Goal: Task Accomplishment & Management: Manage account settings

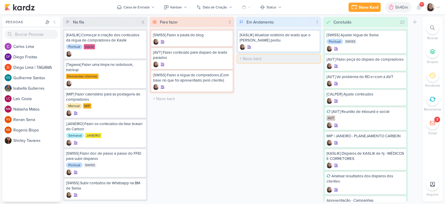
click at [247, 59] on input "text" at bounding box center [278, 58] width 83 height 8
type input "[KASLIK] Teste do disparo de kaslik"
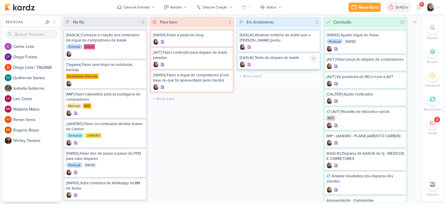
click at [265, 57] on div "[KASLIK] Teste do disparo de kaslik" at bounding box center [279, 57] width 78 height 5
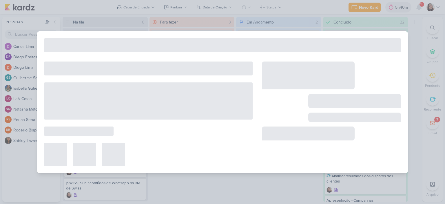
type input "[KASLIK] Teste do disparo de kaslik"
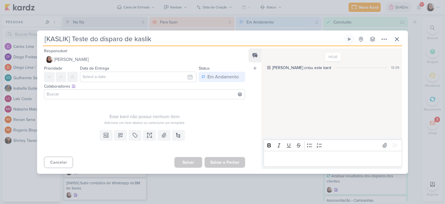
click at [86, 39] on input "[KASLIK] Teste do disparo de kaslik" at bounding box center [193, 39] width 300 height 10
type input "[KASLIK] Testes do disparo de kaslik"
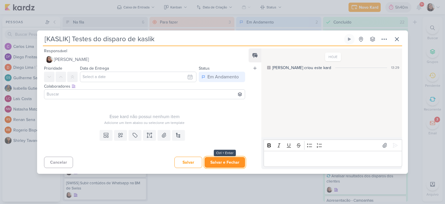
click at [225, 163] on button "Salvar e Fechar" at bounding box center [225, 162] width 41 height 11
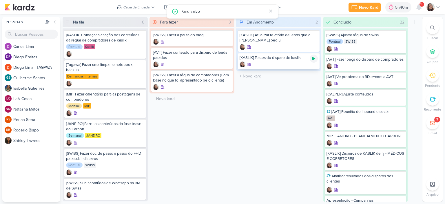
click at [316, 57] on icon at bounding box center [314, 58] width 5 height 5
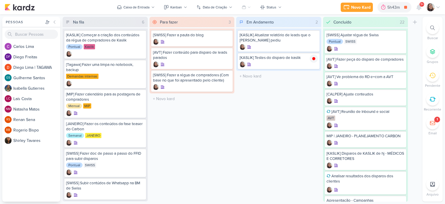
click at [439, 6] on icon at bounding box center [438, 7] width 5 height 5
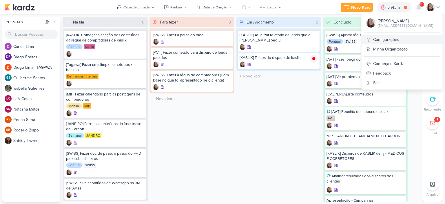
click at [394, 39] on link "Configurações" at bounding box center [402, 40] width 81 height 10
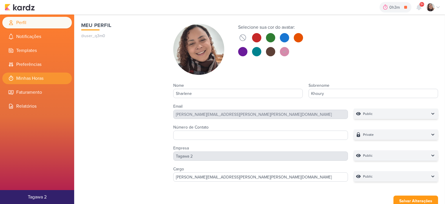
click at [33, 76] on li "Minhas Horas" at bounding box center [37, 78] width 70 height 12
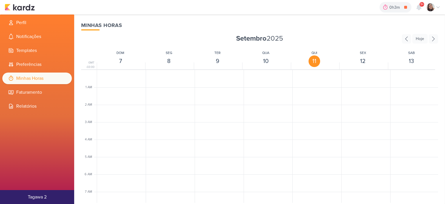
scroll to position [137, 0]
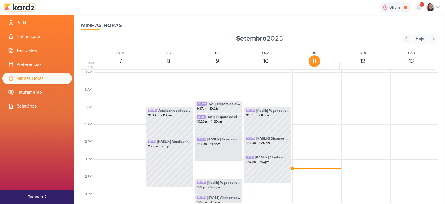
click at [28, 8] on img at bounding box center [20, 7] width 30 height 7
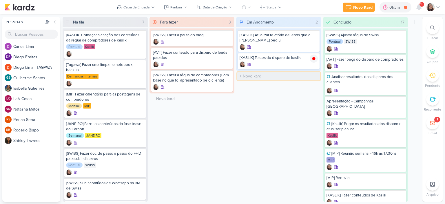
click at [268, 75] on input "text" at bounding box center [278, 76] width 83 height 8
type input "[AVT] Ajustes no disparo do Éden"
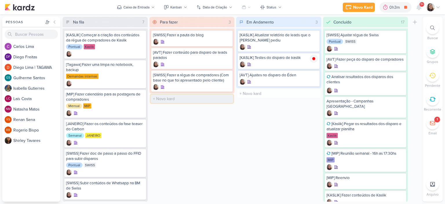
click at [180, 95] on input "text" at bounding box center [192, 98] width 83 height 8
type input "[MIP] Planejamento Terras De Minas"
click at [217, 149] on div "Para fazer 4 Mover Para Esquerda Mover Para Direita Deletar [SWISS] Fazer a pau…" at bounding box center [192, 109] width 85 height 185
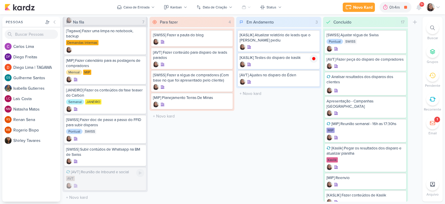
scroll to position [9, 0]
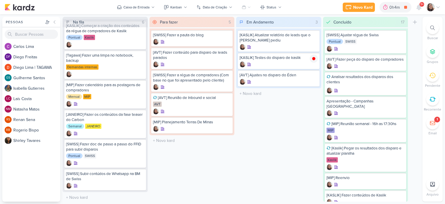
click at [436, 8] on icon at bounding box center [438, 7] width 5 height 5
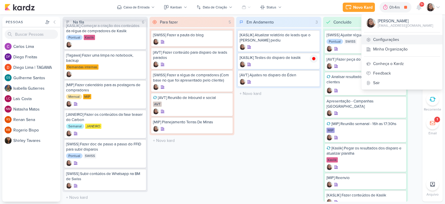
click at [401, 39] on link "Configurações" at bounding box center [402, 40] width 81 height 10
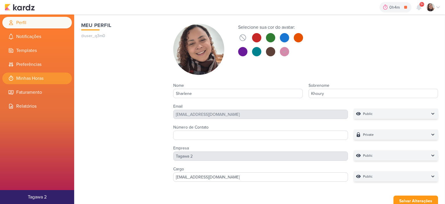
click at [37, 79] on li "Minhas Horas" at bounding box center [37, 78] width 70 height 12
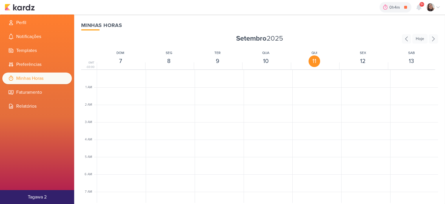
scroll to position [137, 0]
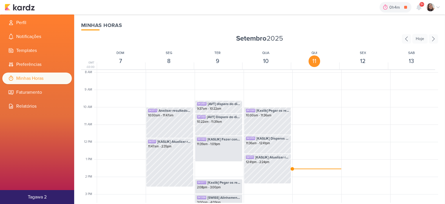
click at [308, 167] on div at bounding box center [316, 141] width 48 height 417
click at [307, 168] on div at bounding box center [316, 141] width 48 height 417
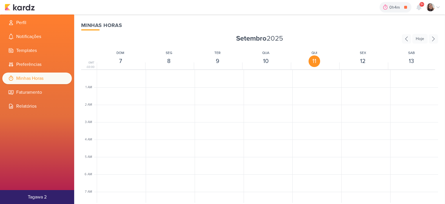
scroll to position [137, 0]
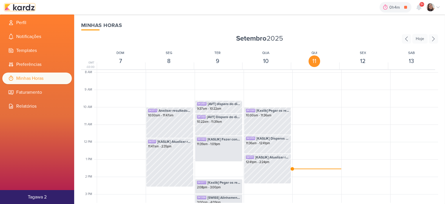
click at [28, 7] on img at bounding box center [20, 7] width 30 height 7
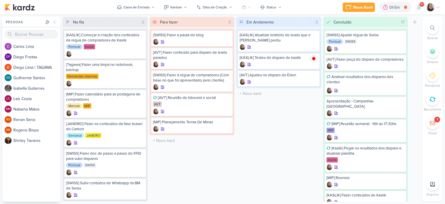
click at [438, 7] on icon at bounding box center [438, 7] width 5 height 5
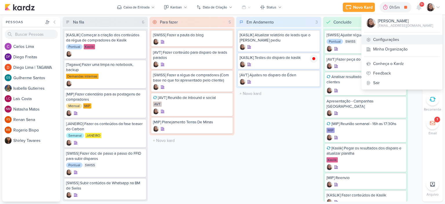
click at [398, 36] on link "Configurações" at bounding box center [402, 40] width 81 height 10
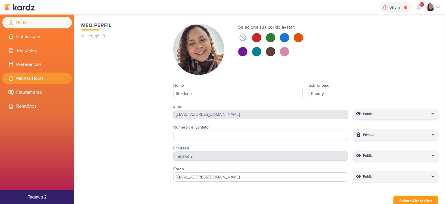
click at [41, 79] on li "Minhas Horas" at bounding box center [37, 78] width 70 height 12
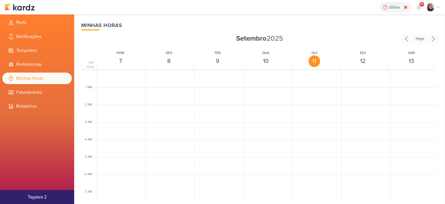
scroll to position [137, 0]
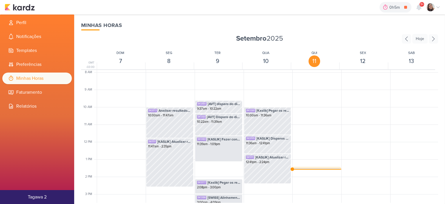
click at [303, 168] on div "SK1398 [KASLIK] Testes do disparo de kaslik" at bounding box center [316, 170] width 43 height 5
select select "pm"
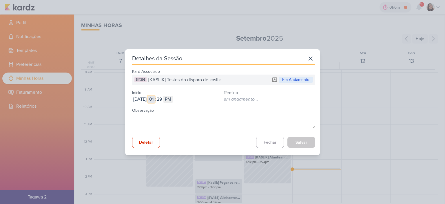
click at [155, 97] on input "01" at bounding box center [151, 99] width 7 height 7
type input "12"
click at [163, 98] on input "29" at bounding box center [159, 99] width 7 height 7
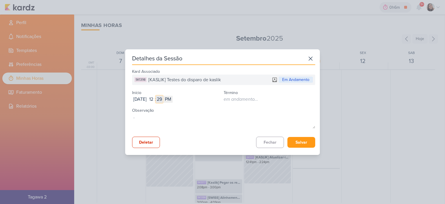
click at [163, 98] on input "29" at bounding box center [159, 99] width 7 height 7
type input "56"
click at [303, 138] on button "Salvar" at bounding box center [302, 142] width 28 height 11
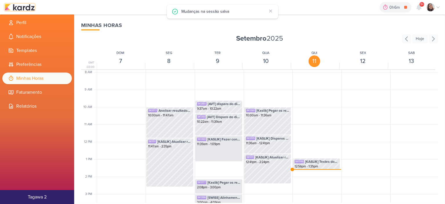
click at [24, 10] on img at bounding box center [20, 7] width 30 height 7
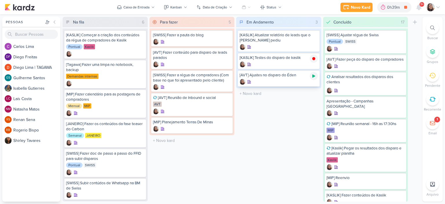
click at [314, 75] on icon at bounding box center [313, 75] width 3 height 3
click at [438, 6] on icon at bounding box center [438, 7] width 5 height 5
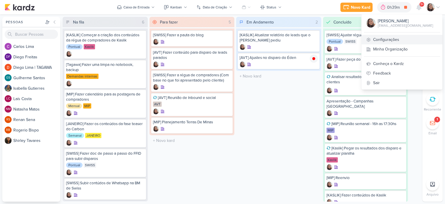
click at [392, 41] on link "Configurações" at bounding box center [402, 40] width 81 height 10
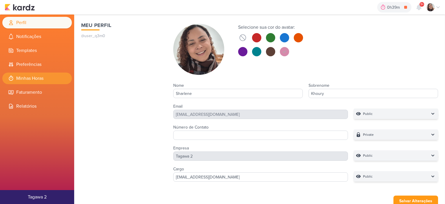
click at [40, 78] on li "Minhas Horas" at bounding box center [37, 78] width 70 height 12
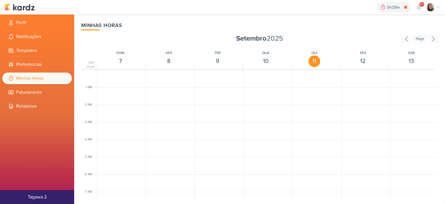
scroll to position [137, 0]
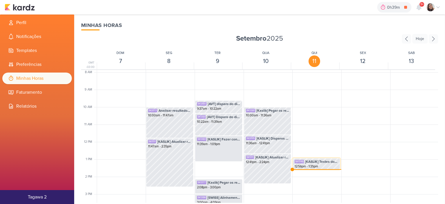
click at [305, 161] on span "[KASLIK] Testes do disparo de kaslik" at bounding box center [321, 161] width 33 height 5
select select "pm"
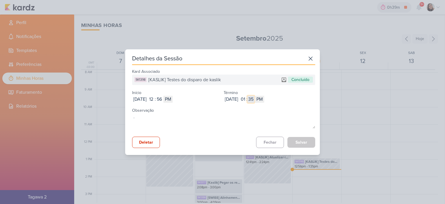
click at [254, 99] on input "35" at bounding box center [251, 99] width 7 height 7
type input "2"
type input "28"
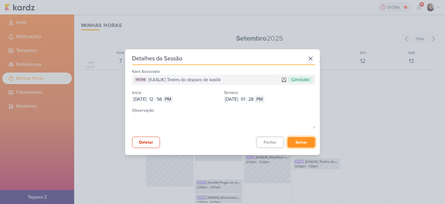
click at [306, 141] on button "Salvar" at bounding box center [302, 142] width 28 height 11
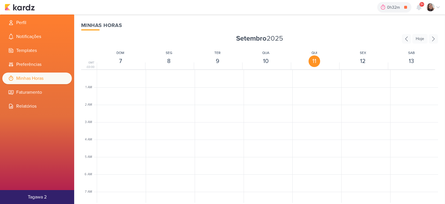
scroll to position [137, 0]
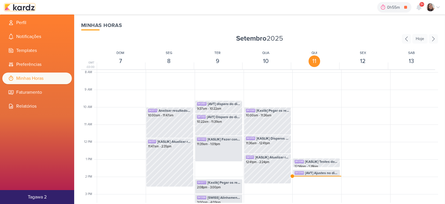
click at [32, 6] on img at bounding box center [20, 7] width 30 height 7
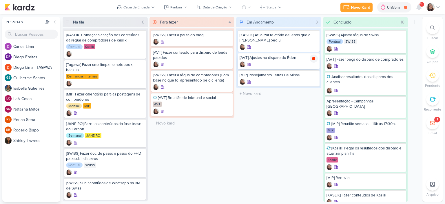
click at [316, 58] on icon at bounding box center [314, 58] width 5 height 5
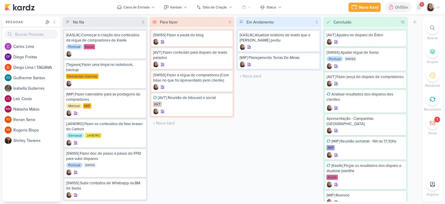
click at [439, 5] on icon at bounding box center [438, 7] width 5 height 5
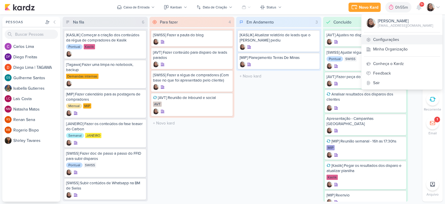
click at [381, 41] on link "Configurações" at bounding box center [402, 40] width 81 height 10
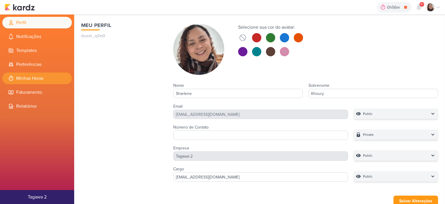
click at [32, 81] on li "Minhas Horas" at bounding box center [37, 78] width 70 height 12
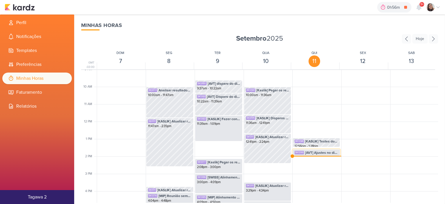
scroll to position [166, 0]
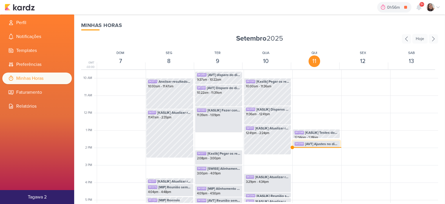
click at [321, 144] on span "[AVT] Ajustes no disparo do Éden" at bounding box center [321, 143] width 33 height 5
select select "pm"
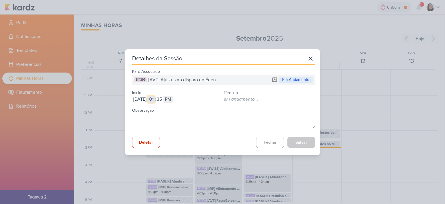
click at [155, 98] on input "01" at bounding box center [151, 99] width 7 height 7
type input "11"
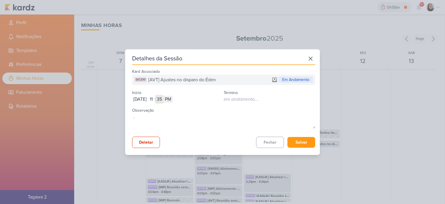
click at [163, 98] on input "35" at bounding box center [159, 99] width 7 height 7
type input "37"
click at [173, 98] on select "AM PM" at bounding box center [167, 99] width 9 height 7
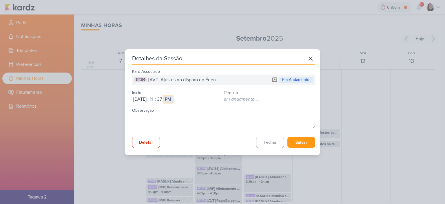
select select "am"
click at [173, 96] on select "AM PM" at bounding box center [167, 99] width 9 height 7
click at [310, 143] on button "Salvar" at bounding box center [302, 142] width 28 height 11
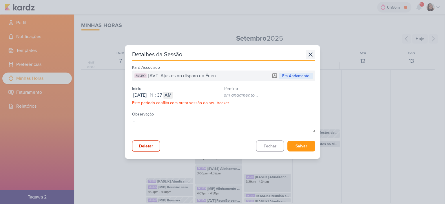
click at [310, 52] on icon at bounding box center [310, 54] width 9 height 9
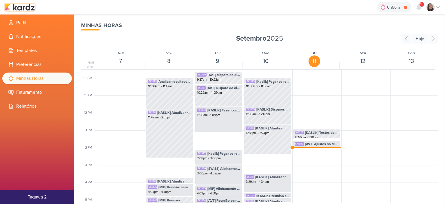
click at [31, 6] on img at bounding box center [20, 7] width 30 height 7
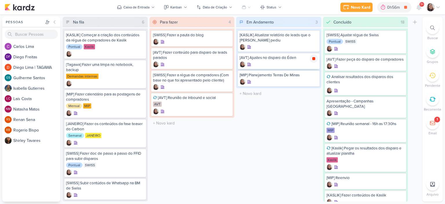
click at [314, 57] on icon at bounding box center [313, 58] width 3 height 3
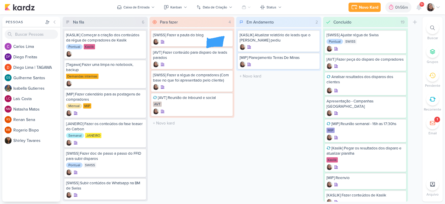
click at [439, 6] on icon at bounding box center [438, 7] width 5 height 5
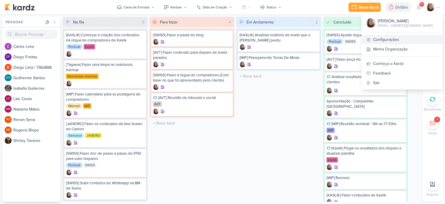
click at [392, 39] on link "Configurações" at bounding box center [402, 40] width 81 height 10
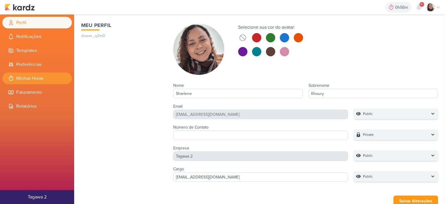
click at [47, 81] on li "Minhas Horas" at bounding box center [37, 78] width 70 height 12
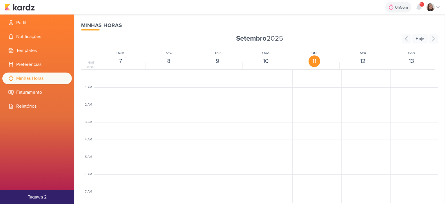
scroll to position [137, 0]
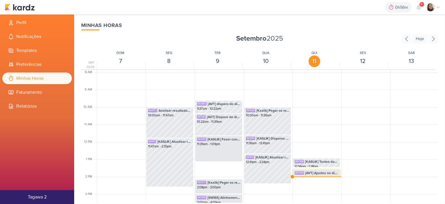
click at [329, 171] on span "[AVT] Ajustes no disparo do Éden" at bounding box center [321, 172] width 33 height 5
select select "pm"
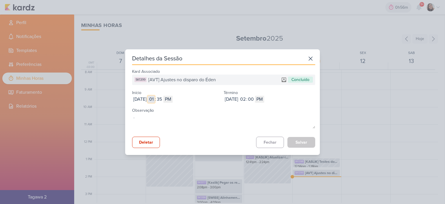
click at [155, 97] on input "01" at bounding box center [151, 99] width 7 height 7
type input "11"
click at [163, 99] on input "35" at bounding box center [159, 99] width 7 height 7
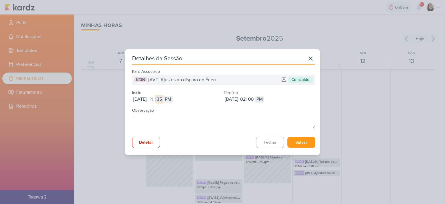
click at [163, 99] on input "35" at bounding box center [159, 99] width 7 height 7
type input "37"
click at [173, 99] on select "AM PM" at bounding box center [167, 99] width 9 height 7
select select "am"
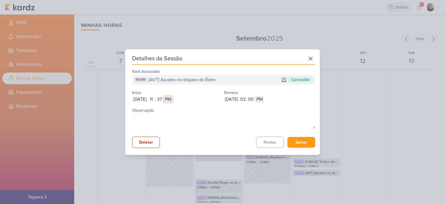
click at [173, 96] on select "AM PM" at bounding box center [167, 99] width 9 height 7
click at [246, 98] on input "02" at bounding box center [242, 99] width 7 height 7
type input "12"
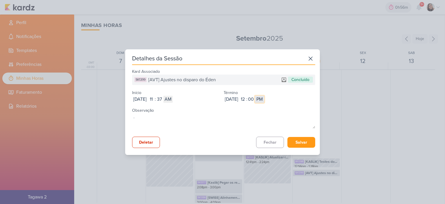
click at [264, 98] on select "AM PM" at bounding box center [259, 99] width 9 height 7
click at [254, 98] on input "00" at bounding box center [251, 99] width 7 height 7
type input "56"
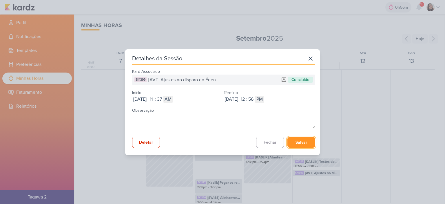
click at [300, 139] on button "Salvar" at bounding box center [302, 142] width 28 height 11
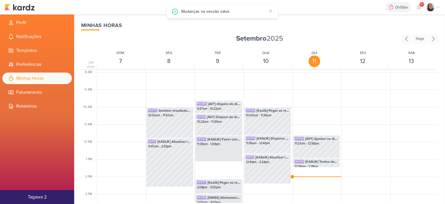
click at [28, 13] on div "0h56m Sessão desligada... Hoje 0h56m Semana 0h0m Mês 0h0m Nenhuma Sessão" at bounding box center [223, 7] width 436 height 14
click at [26, 8] on img at bounding box center [20, 7] width 30 height 7
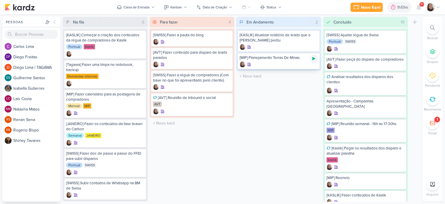
click at [316, 58] on icon at bounding box center [314, 58] width 5 height 5
click at [437, 9] on icon at bounding box center [438, 7] width 5 height 5
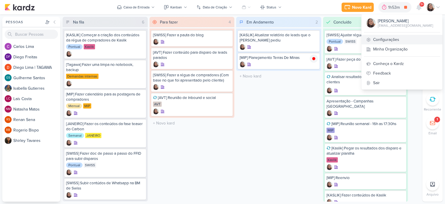
click at [396, 36] on link "Configurações" at bounding box center [402, 40] width 81 height 10
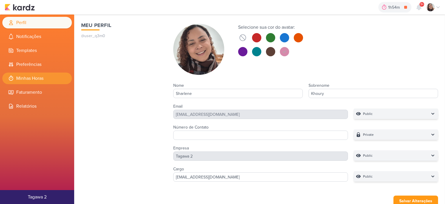
click at [51, 80] on li "Minhas Horas" at bounding box center [37, 78] width 70 height 12
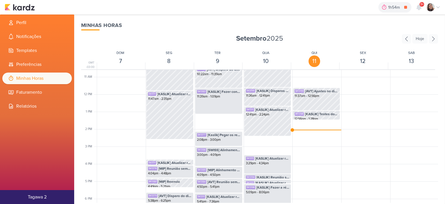
scroll to position [195, 0]
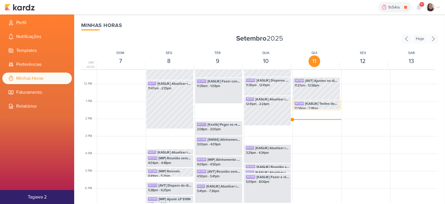
click at [326, 105] on span "[KASLIK] Testes do disparo de kaslik" at bounding box center [321, 103] width 33 height 5
select select "pm"
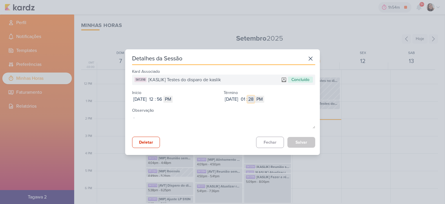
click at [254, 98] on input "28" at bounding box center [251, 99] width 7 height 7
click at [246, 97] on input "01" at bounding box center [242, 99] width 7 height 7
type input "2"
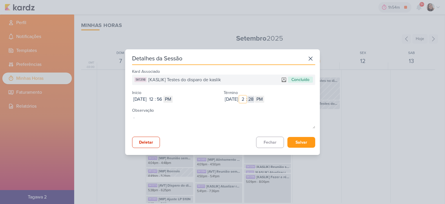
type input "2"
click at [254, 101] on input "28" at bounding box center [251, 99] width 7 height 7
type input "00"
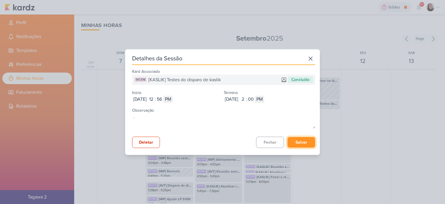
click at [301, 143] on button "Salvar" at bounding box center [302, 142] width 28 height 11
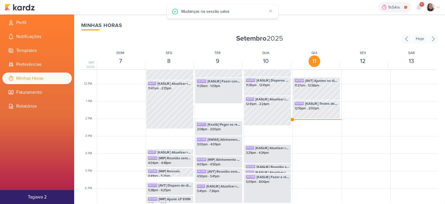
scroll to position [166, 0]
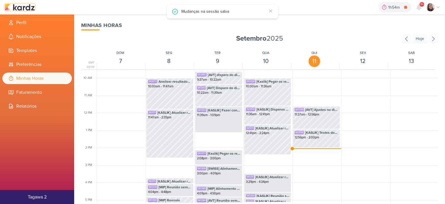
click at [27, 4] on img at bounding box center [20, 7] width 30 height 7
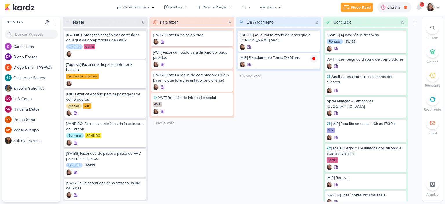
click at [294, 96] on div "Em Andamento 2 Mover Para Esquerda Mover Para Direita [GEOGRAPHIC_DATA] [KASLIK…" at bounding box center [278, 109] width 85 height 185
click at [182, 120] on input "text" at bounding box center [192, 123] width 83 height 8
type input "[MIP] Revisar os conteudos de Campo das Aroeiras"
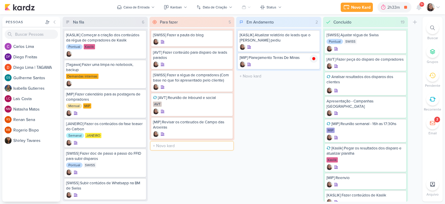
click at [181, 144] on input "text" at bounding box center [192, 145] width 83 height 8
type input "[JANEIRO] Revisar os conteudos de Carbon e liberar para aprovação do cliente"
